Goal: Information Seeking & Learning: Learn about a topic

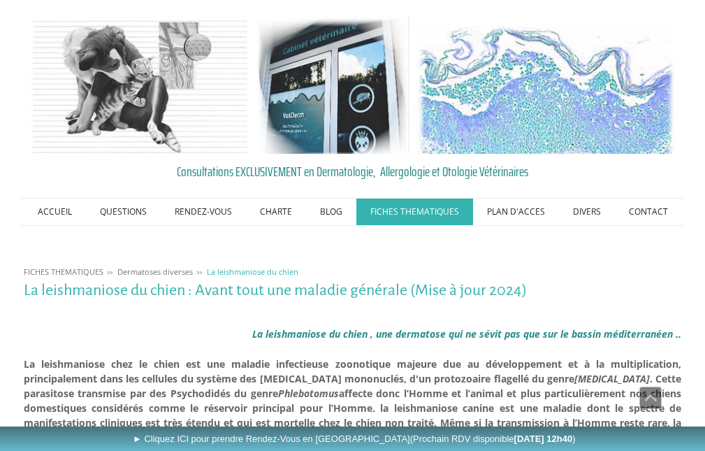
scroll to position [2828, 0]
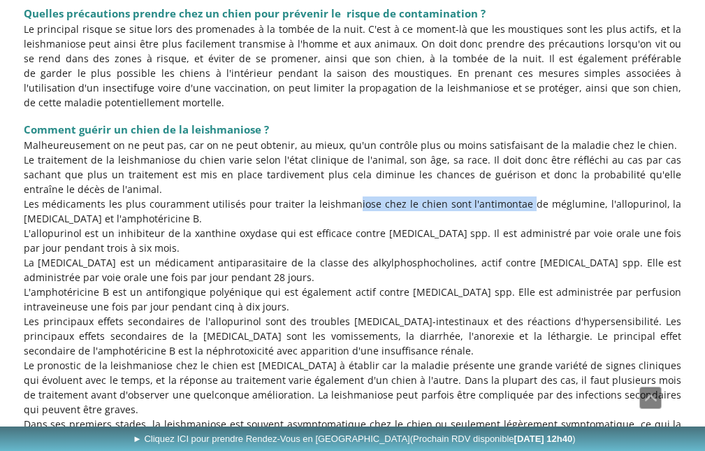
drag, startPoint x: 332, startPoint y: 159, endPoint x: 514, endPoint y: 160, distance: 182.3
click at [514, 196] on p "Les médicaments les plus couramment utilisés pour traiter la leishmaniose chez …" at bounding box center [353, 210] width 658 height 29
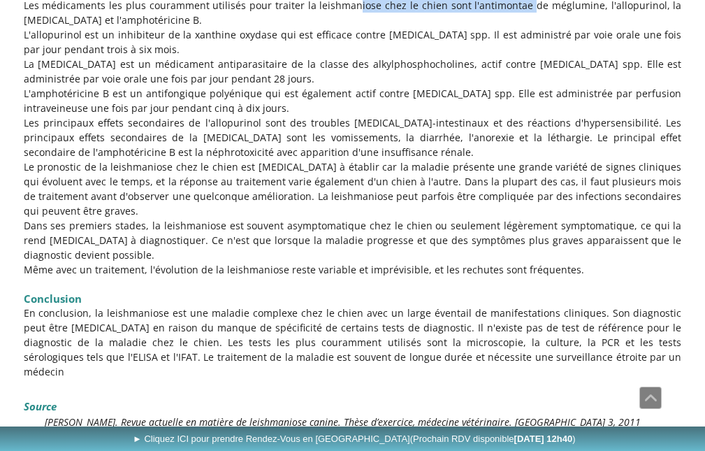
scroll to position [3108, 0]
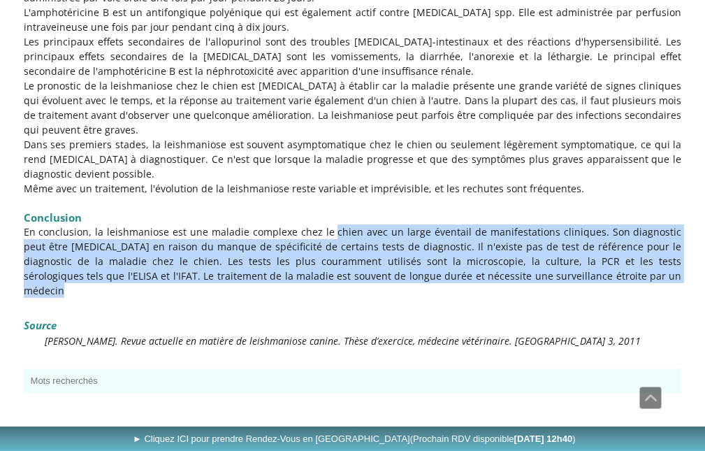
drag, startPoint x: 308, startPoint y: 189, endPoint x: 583, endPoint y: 235, distance: 278.4
click at [583, 235] on p "En conclusion, la leishmaniose est une maladie complexe chez le chien avec un l…" at bounding box center [353, 260] width 658 height 73
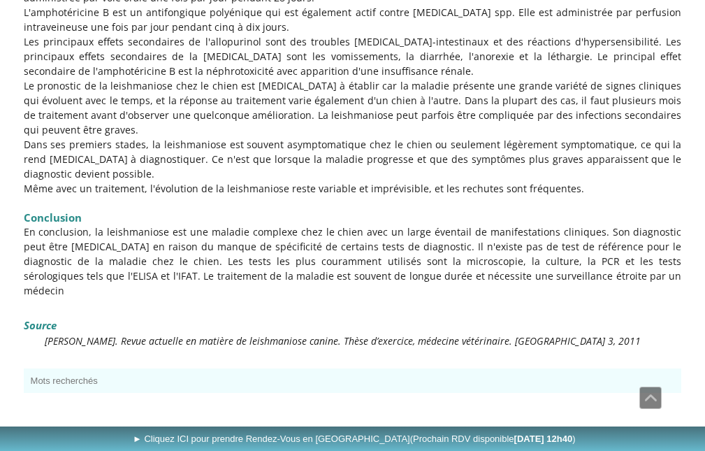
click at [114, 298] on p at bounding box center [353, 305] width 658 height 15
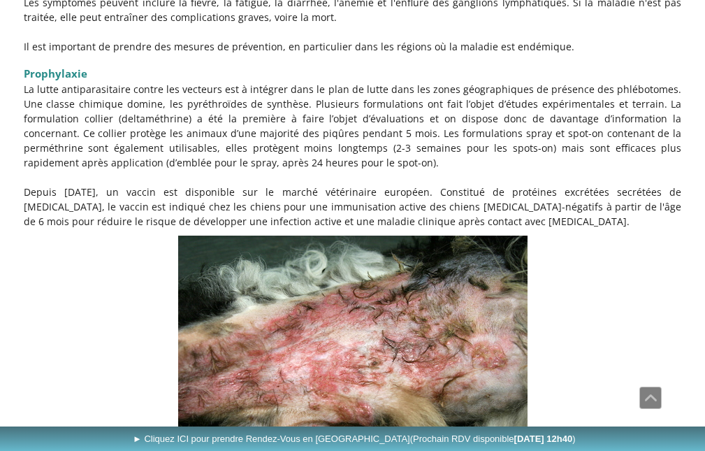
scroll to position [2323, 0]
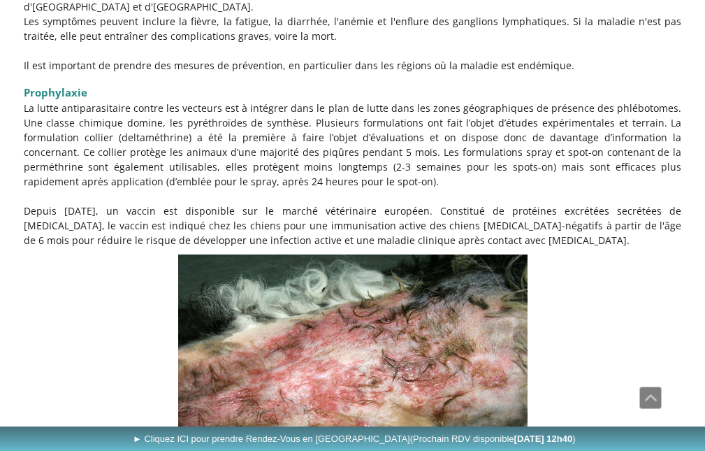
drag, startPoint x: 384, startPoint y: 328, endPoint x: 8, endPoint y: 295, distance: 377.3
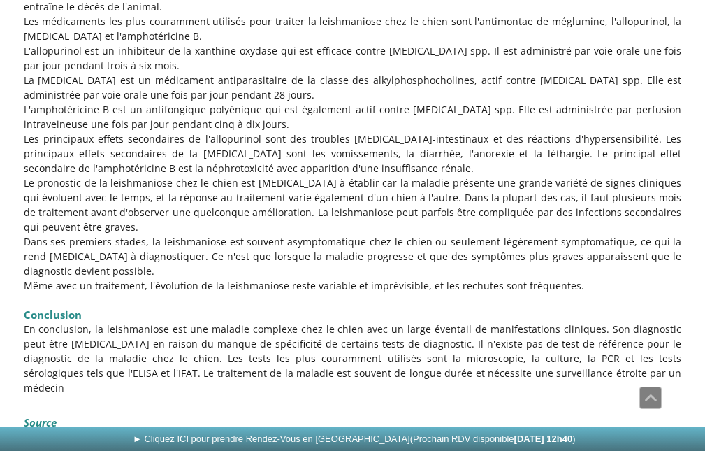
scroll to position [3162, 0]
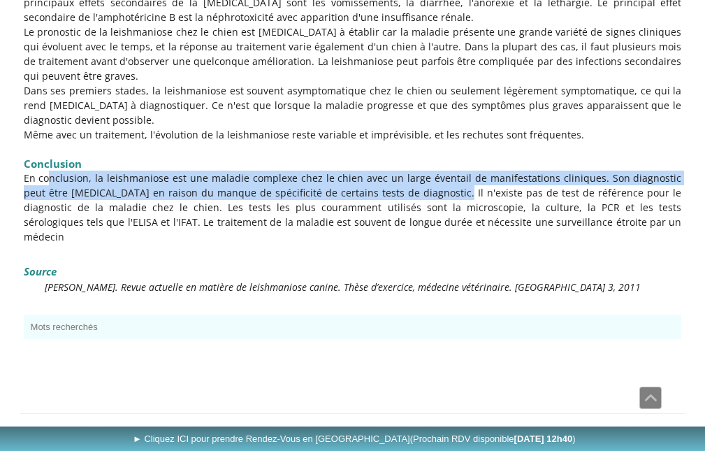
drag, startPoint x: 25, startPoint y: 129, endPoint x: 400, endPoint y: 145, distance: 374.8
click at [400, 170] on p "En conclusion, la leishmaniose est une maladie complexe chez le chien avec un l…" at bounding box center [353, 206] width 658 height 73
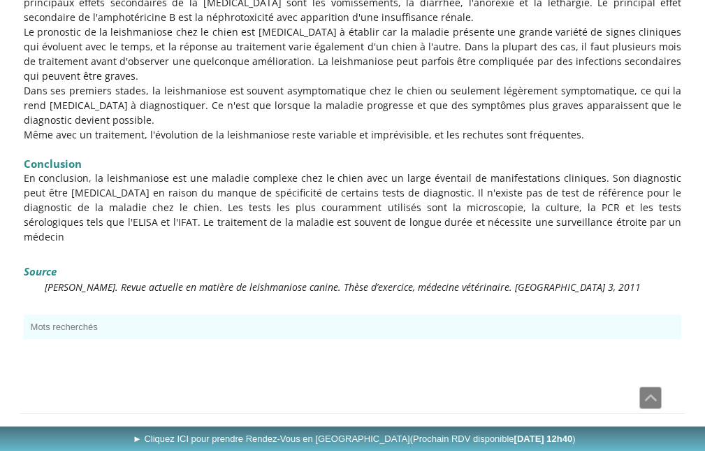
click at [170, 346] on div at bounding box center [353, 363] width 658 height 35
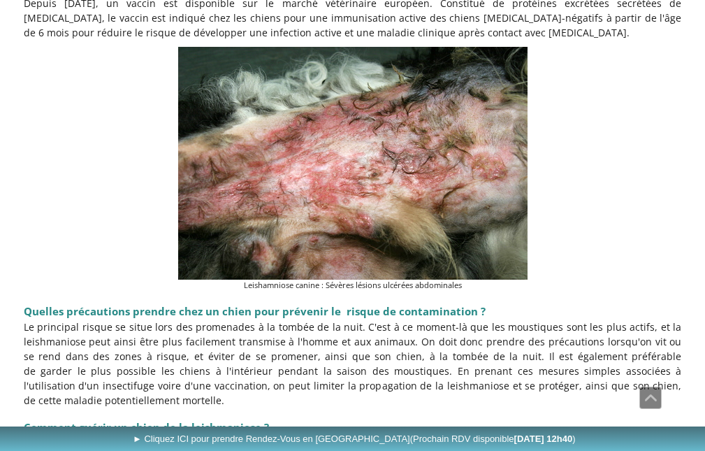
scroll to position [2254, 0]
